Goal: Task Accomplishment & Management: Use online tool/utility

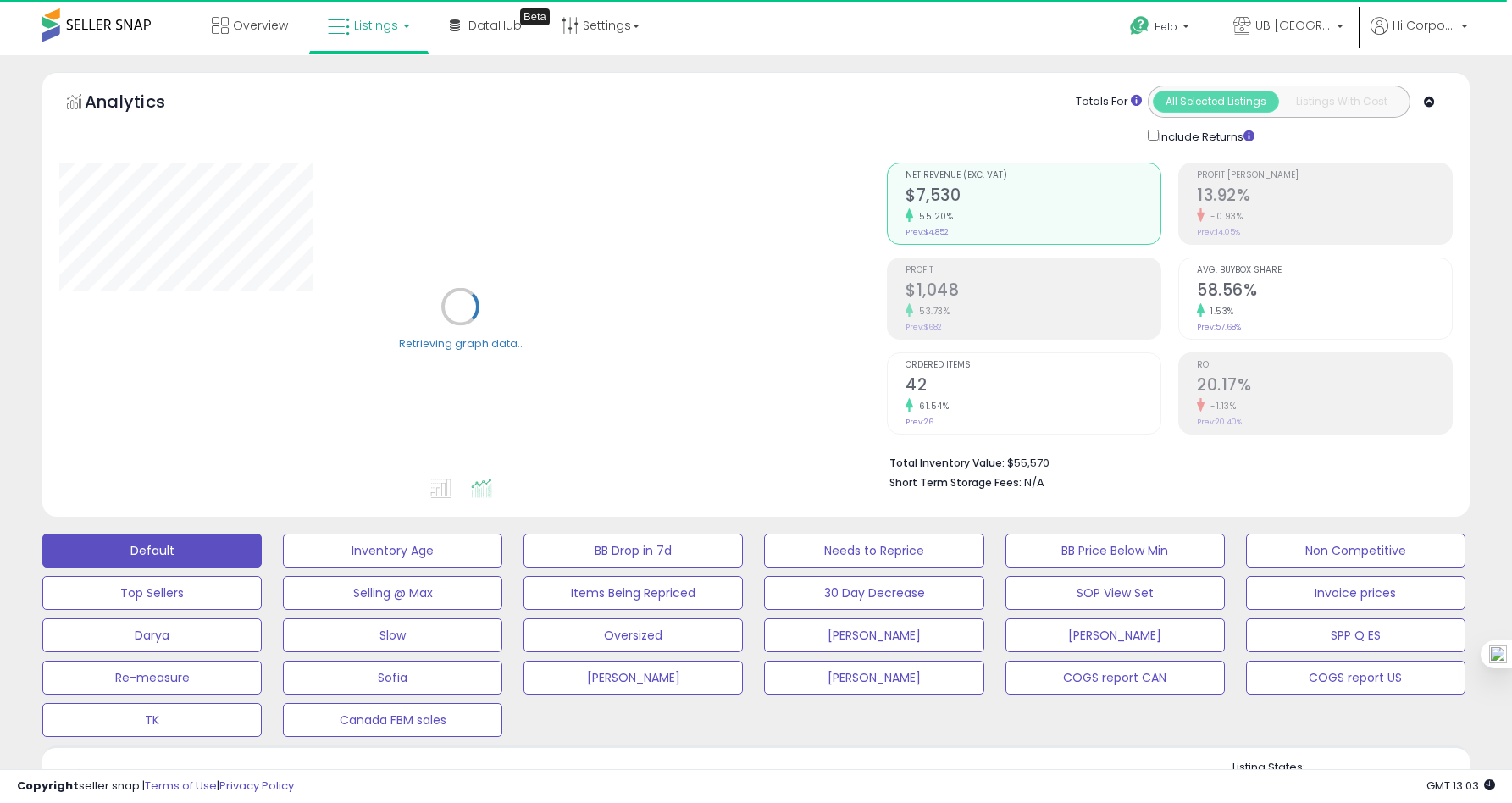
click at [883, 33] on div "Overview Listings DataHub Beta" at bounding box center [487, 36] width 999 height 72
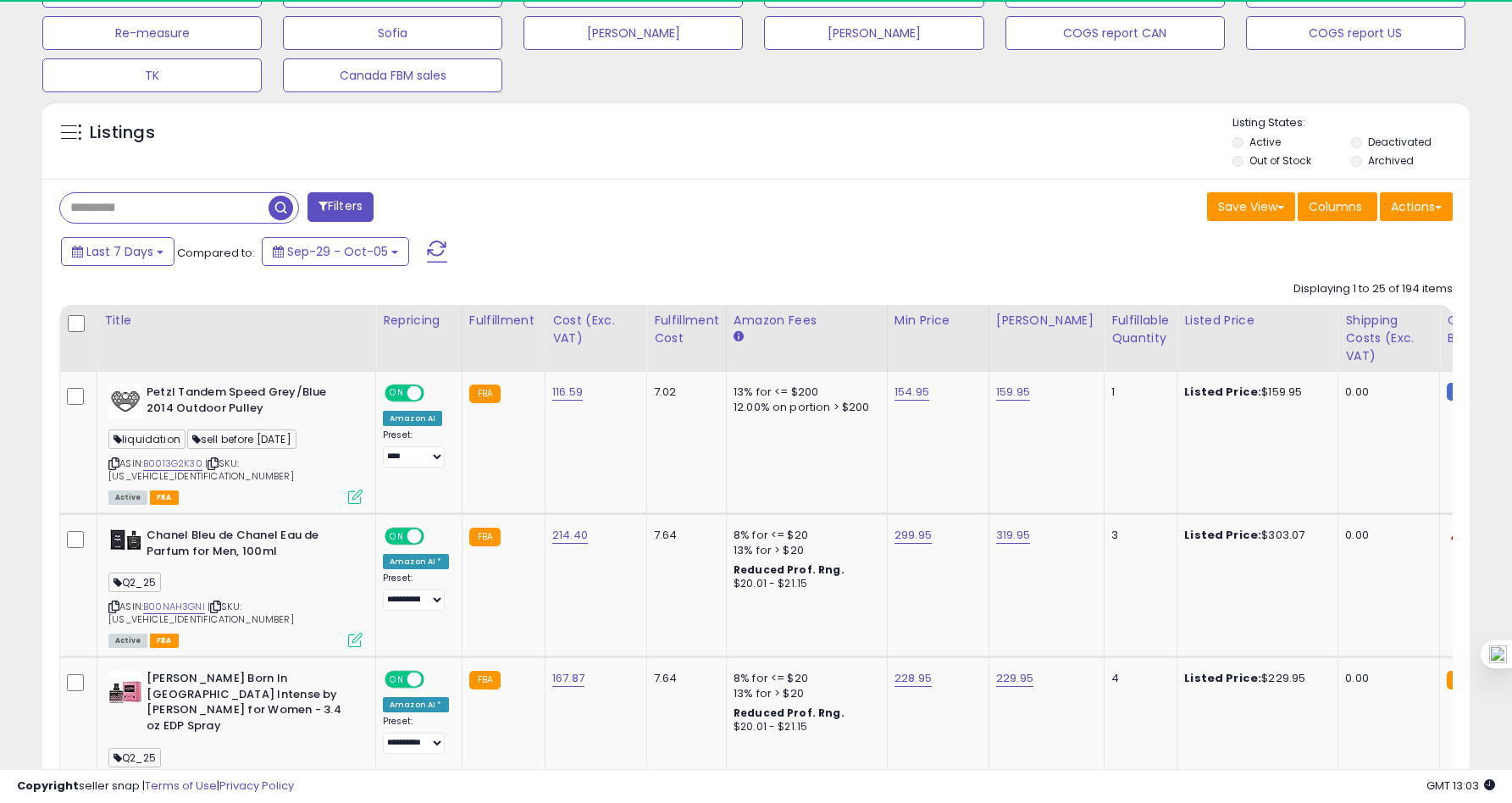
scroll to position [347, 828]
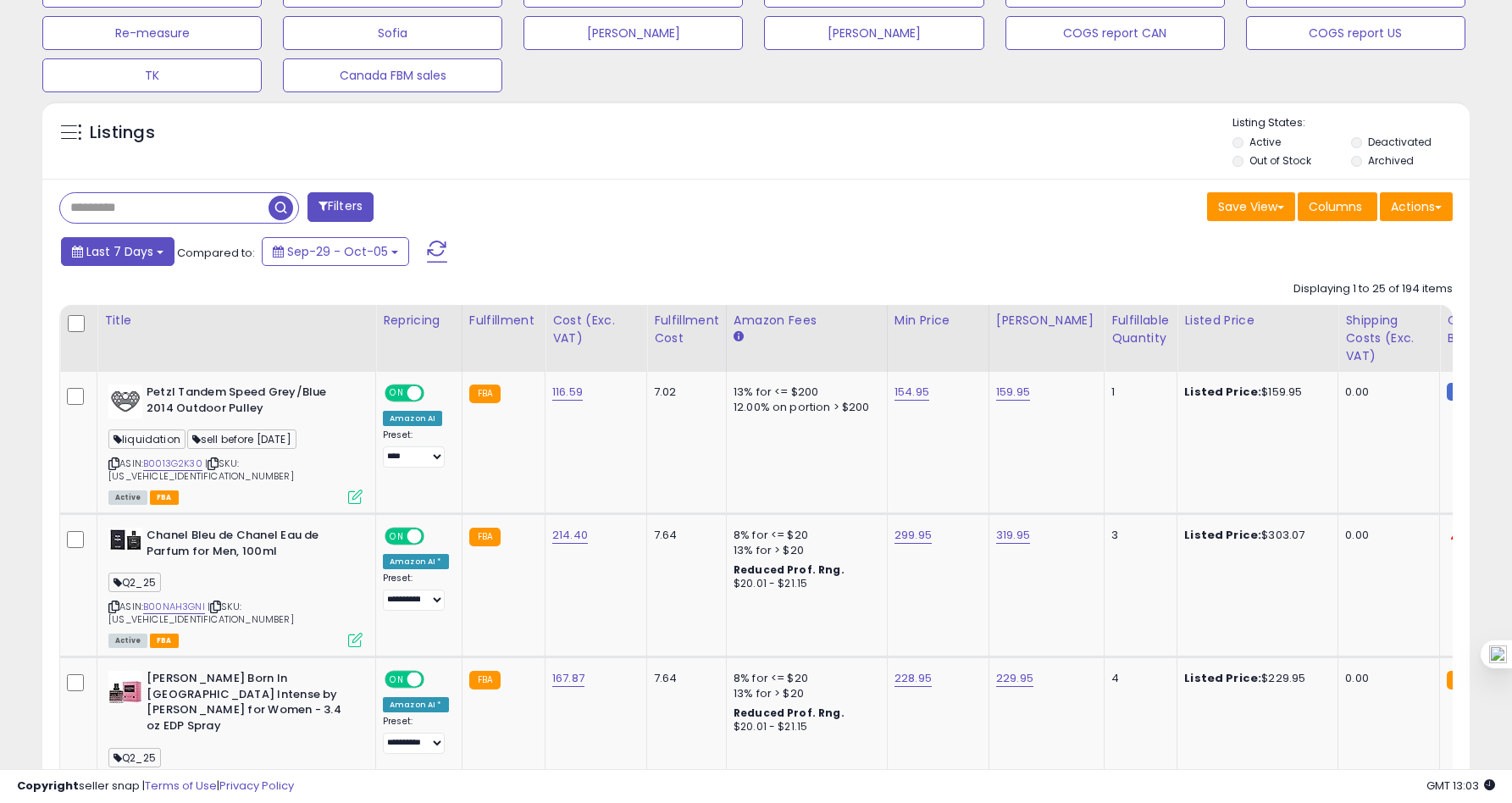
click at [140, 252] on span "Last 7 Days" at bounding box center [119, 251] width 67 height 17
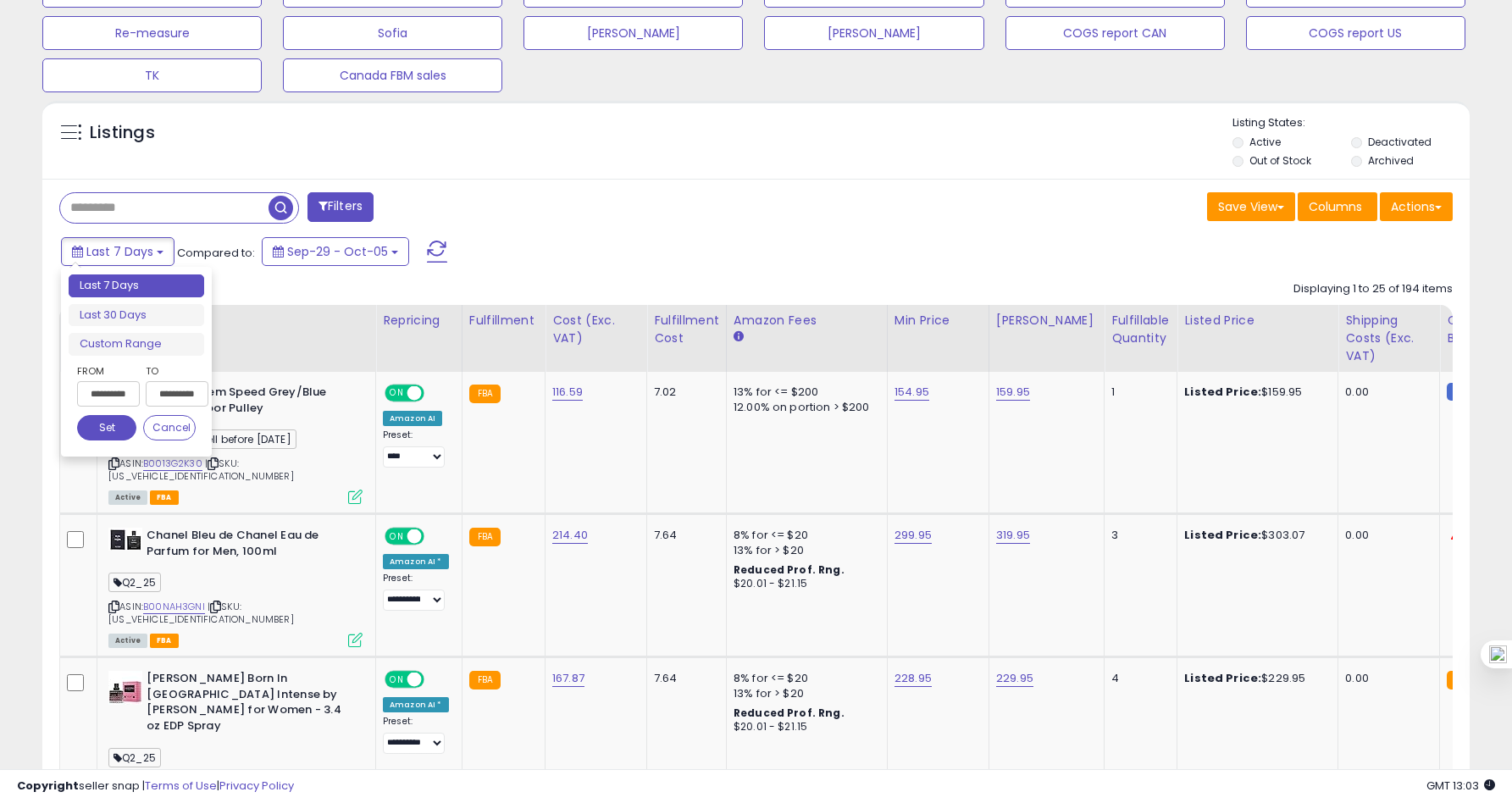
click at [110, 403] on input "**********" at bounding box center [109, 393] width 62 height 26
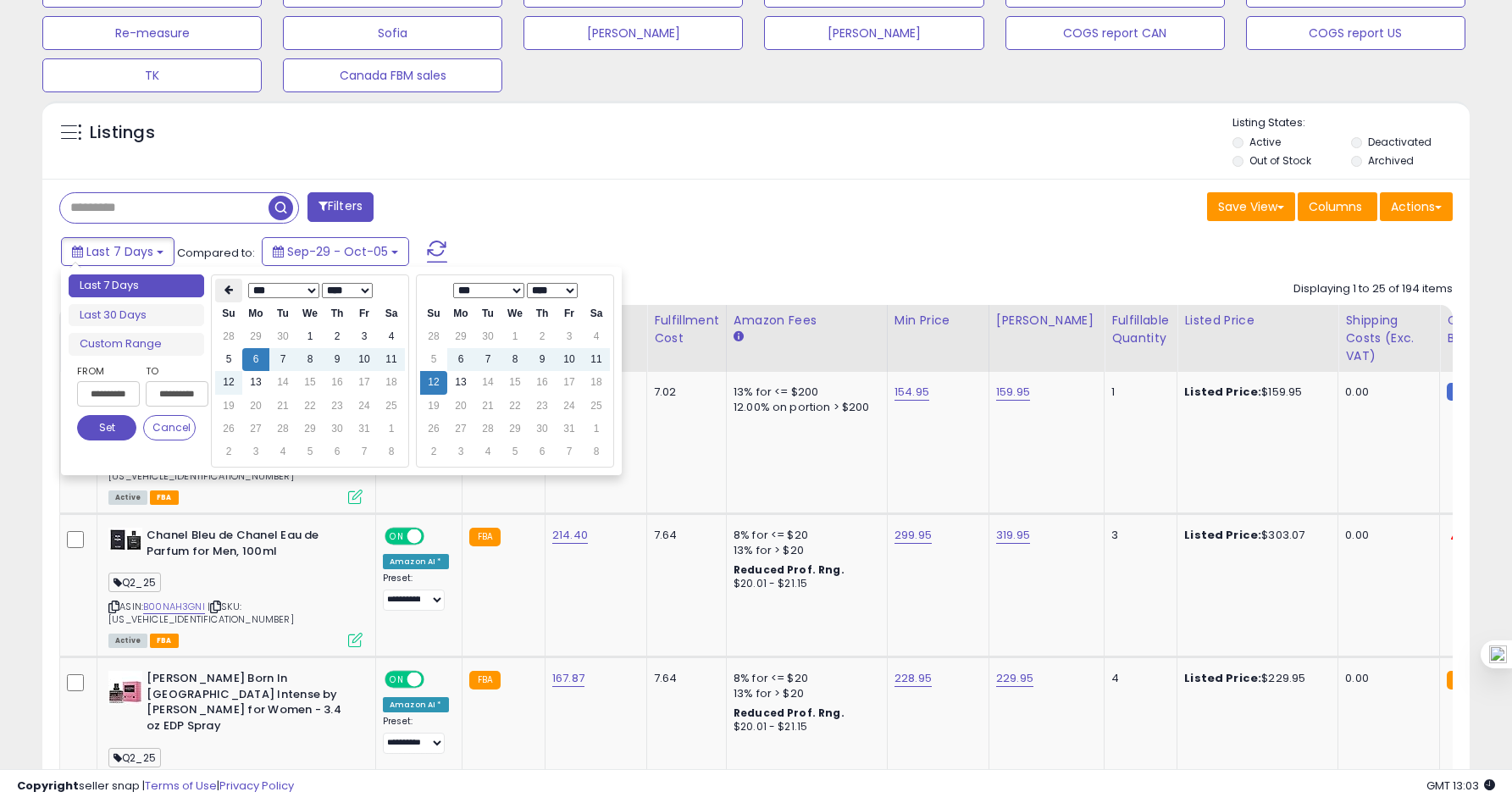
click at [221, 293] on th at bounding box center [229, 290] width 27 height 24
click at [267, 339] on td "1" at bounding box center [255, 336] width 27 height 23
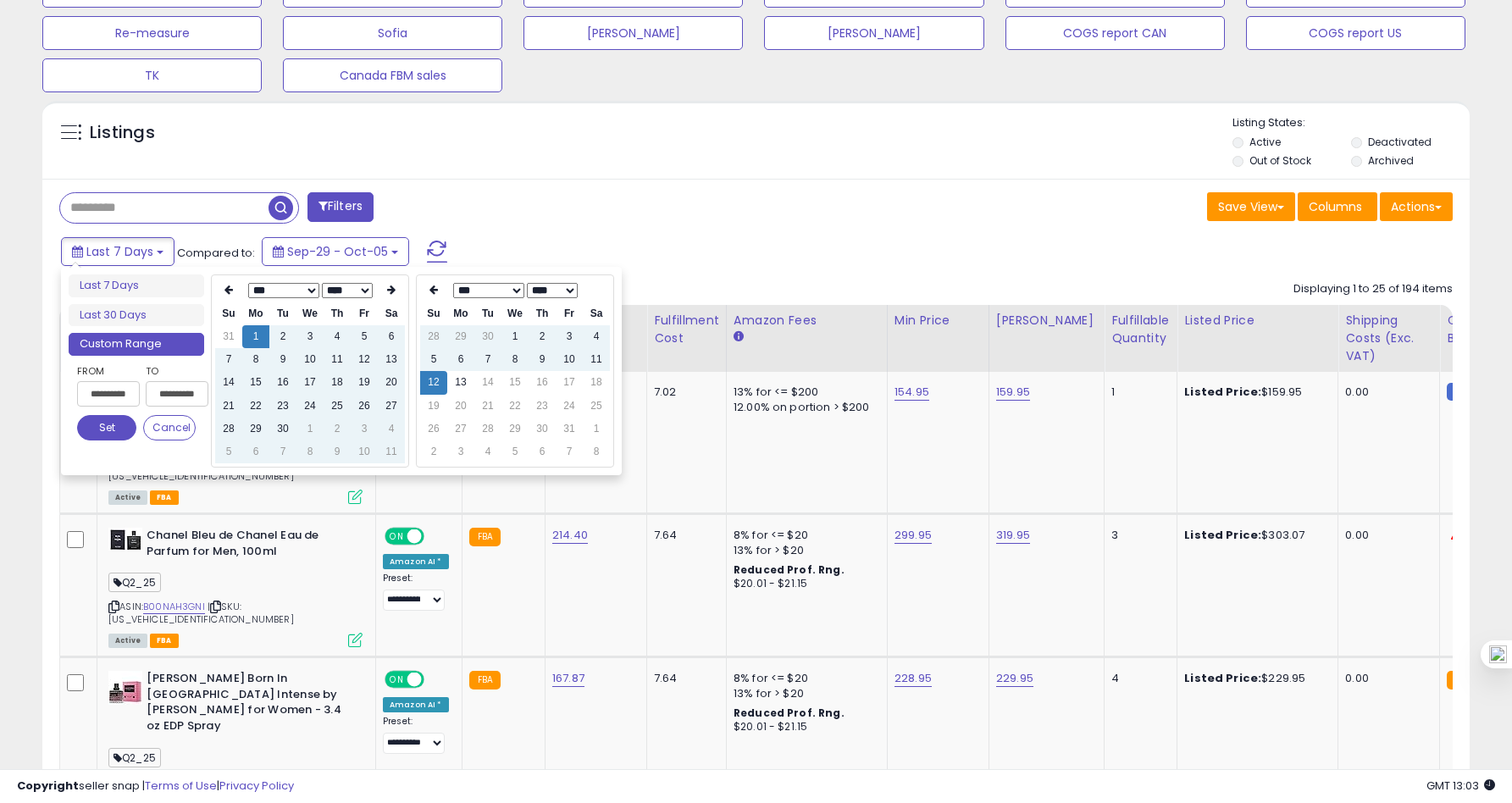
type input "**********"
click at [112, 421] on button "Set" at bounding box center [107, 427] width 60 height 26
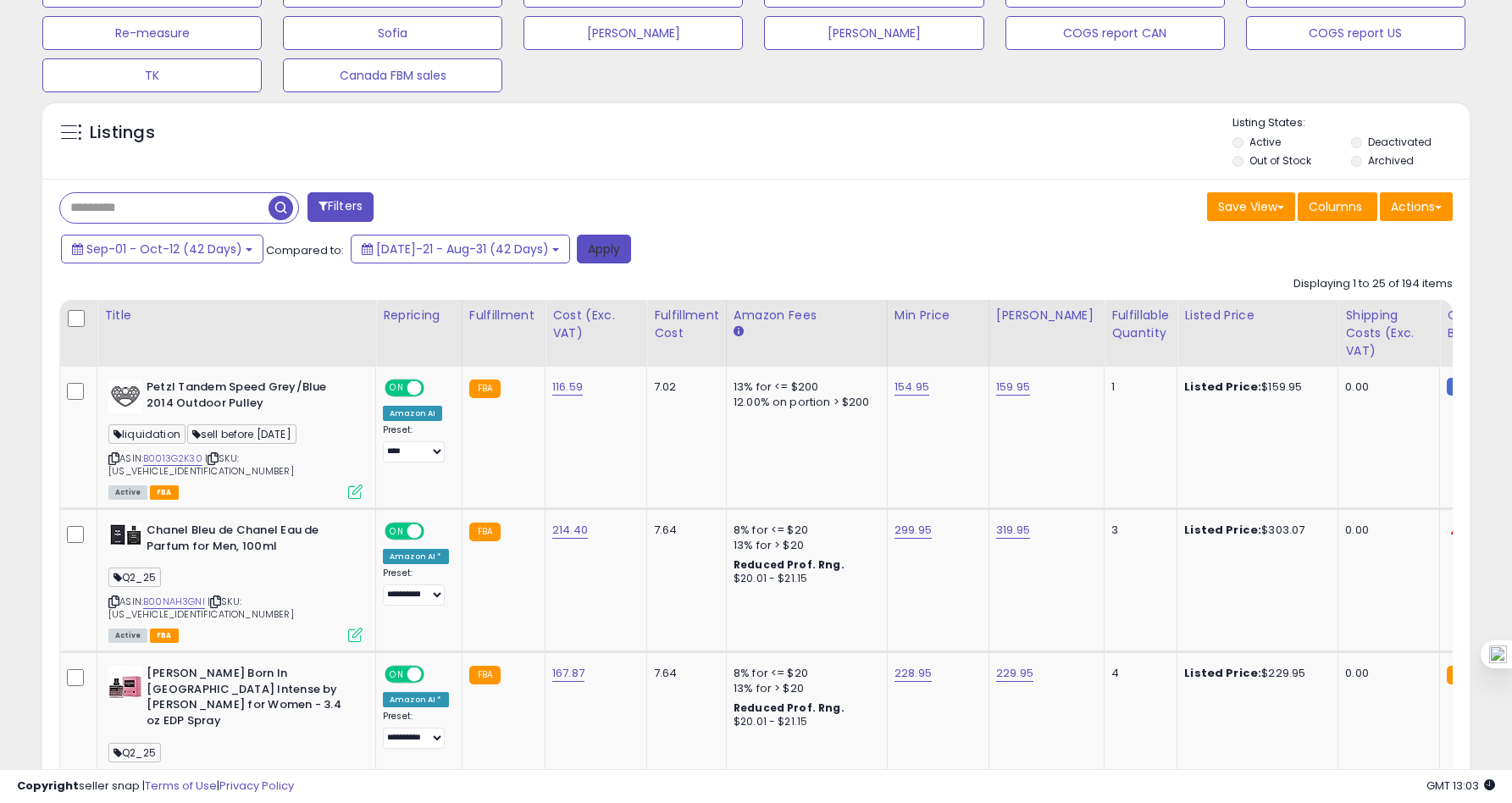
click at [576, 256] on button "Apply" at bounding box center [603, 248] width 54 height 28
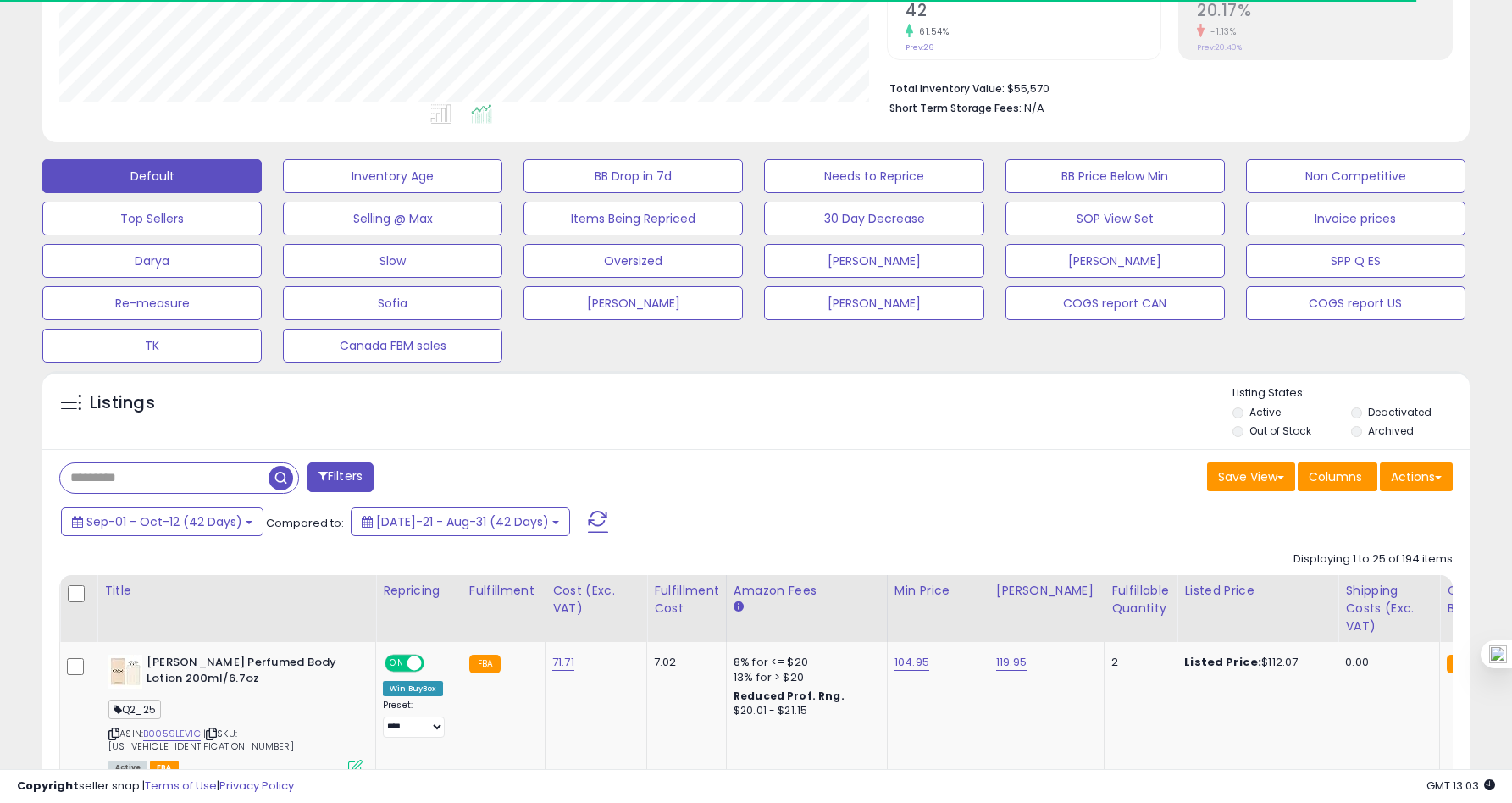
scroll to position [846222, 846006]
click at [1418, 483] on button "Actions" at bounding box center [1416, 476] width 73 height 28
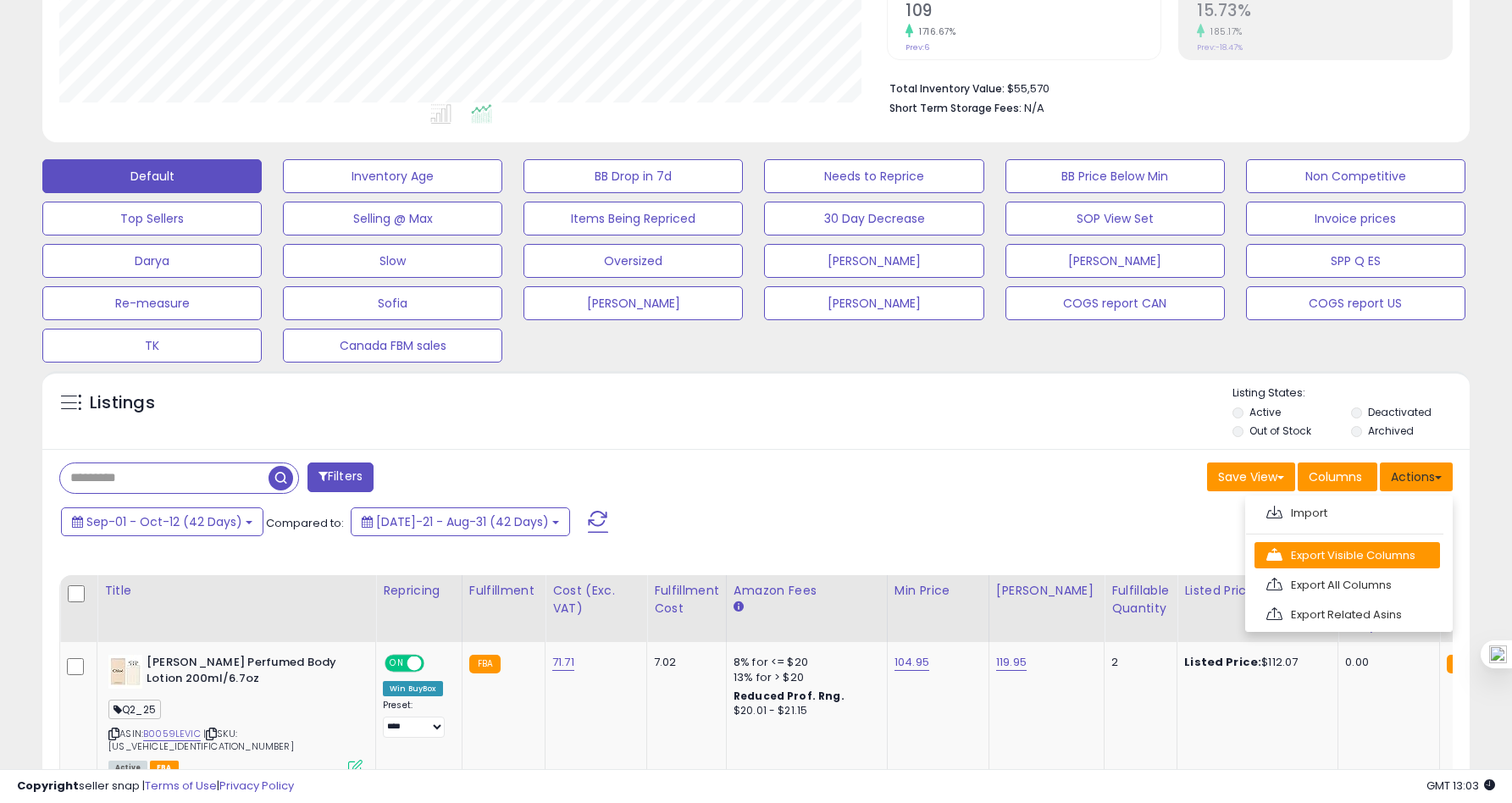
scroll to position [347, 828]
click at [1400, 584] on link "Export All Columns" at bounding box center [1347, 585] width 185 height 26
